Goal: Task Accomplishment & Management: Use online tool/utility

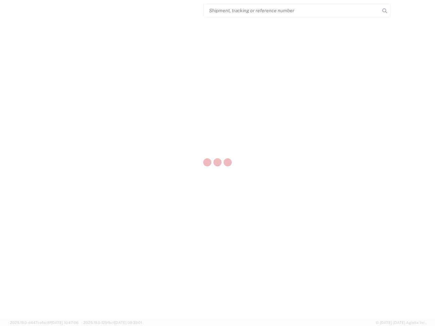
select select "US"
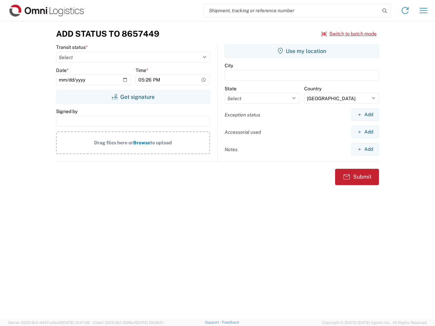
click at [292, 11] on input "search" at bounding box center [292, 10] width 176 height 13
click at [385, 11] on icon at bounding box center [385, 11] width 10 height 10
click at [405, 11] on icon at bounding box center [405, 10] width 11 height 11
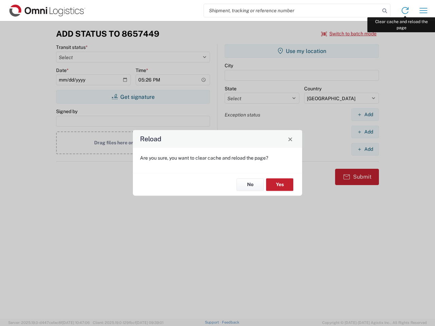
click at [424, 11] on div "Reload Are you sure, you want to clear cache and reload the page? No Yes" at bounding box center [217, 163] width 435 height 326
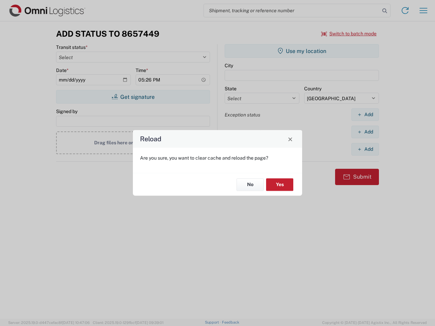
click at [349, 34] on div "Reload Are you sure, you want to clear cache and reload the page? No Yes" at bounding box center [217, 163] width 435 height 326
click at [133, 97] on div "Reload Are you sure, you want to clear cache and reload the page? No Yes" at bounding box center [217, 163] width 435 height 326
click at [302, 51] on div "Reload Are you sure, you want to clear cache and reload the page? No Yes" at bounding box center [217, 163] width 435 height 326
click at [365, 115] on div "Reload Are you sure, you want to clear cache and reload the page? No Yes" at bounding box center [217, 163] width 435 height 326
click at [365, 132] on div "Reload Are you sure, you want to clear cache and reload the page? No Yes" at bounding box center [217, 163] width 435 height 326
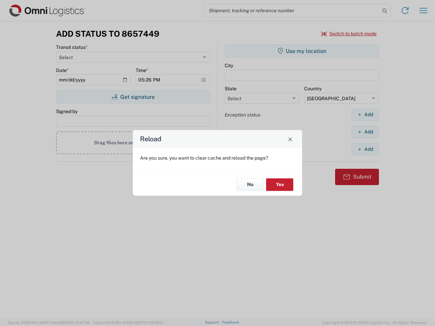
click at [365, 149] on div "Reload Are you sure, you want to clear cache and reload the page? No Yes" at bounding box center [217, 163] width 435 height 326
